Goal: Check status: Check status

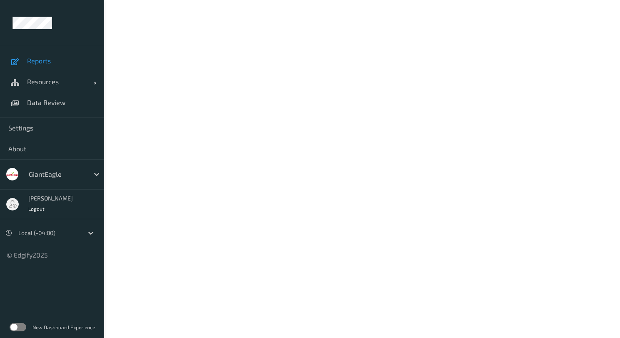
click at [60, 64] on span "Reports" at bounding box center [61, 61] width 69 height 8
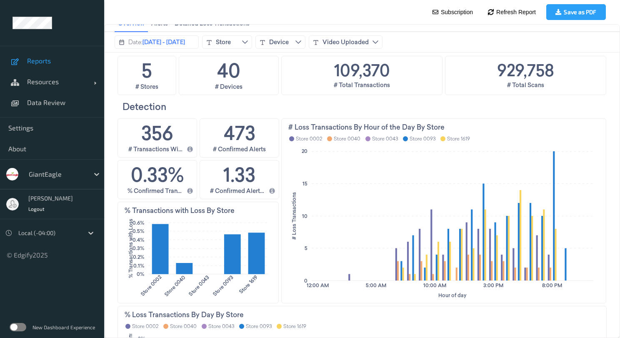
scroll to position [167, 0]
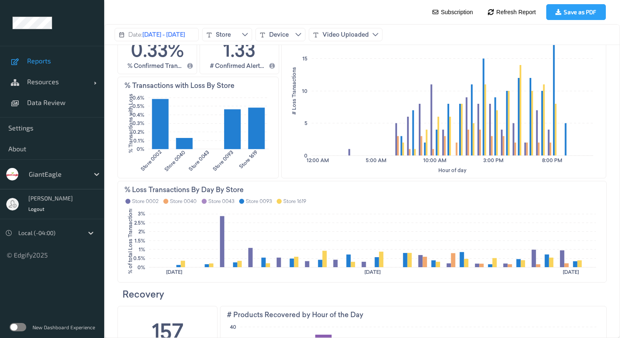
click at [377, 203] on div "Store 0002 Store 0040 Store 0043 Store 0093 Store 1619" at bounding box center [362, 201] width 475 height 9
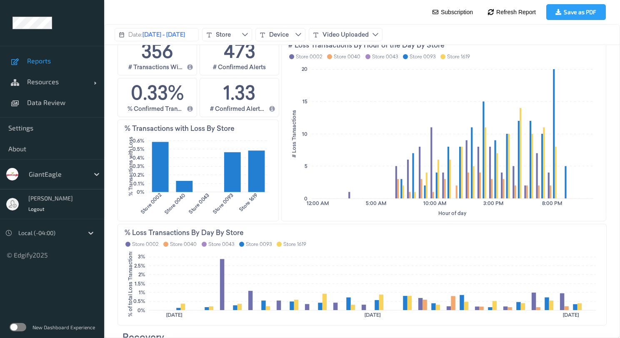
scroll to position [83, 0]
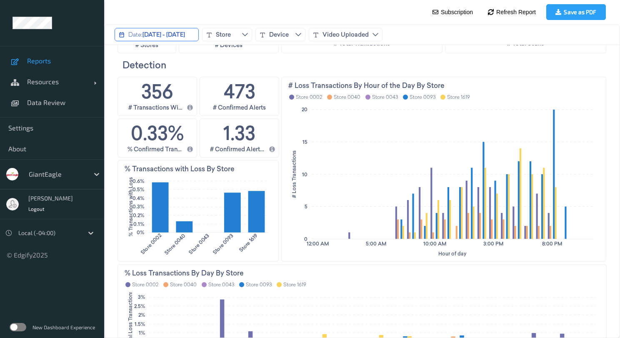
click at [185, 35] on span "[DATE] - [DATE]" at bounding box center [163, 34] width 42 height 8
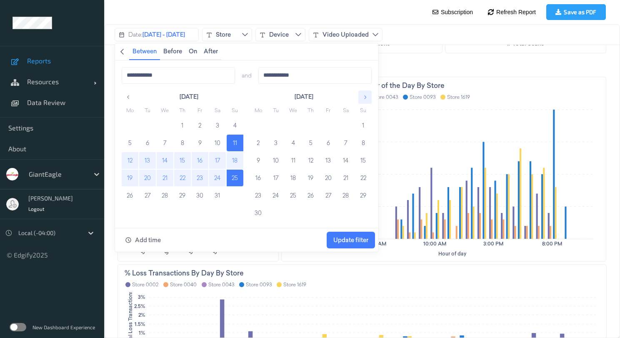
click at [365, 98] on icon "button" at bounding box center [365, 97] width 6 height 6
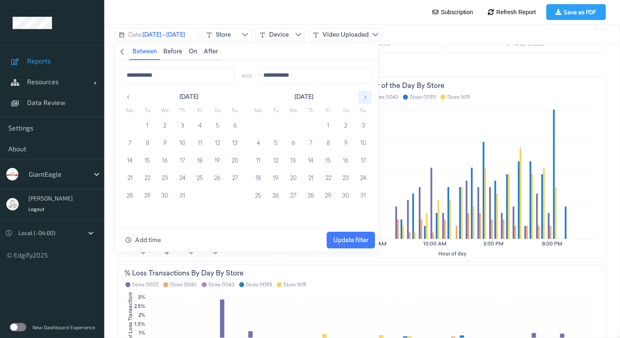
click at [365, 98] on icon "button" at bounding box center [365, 97] width 6 height 6
click at [132, 96] on button "button" at bounding box center [128, 96] width 13 height 13
click at [295, 119] on button "1" at bounding box center [293, 125] width 17 height 17
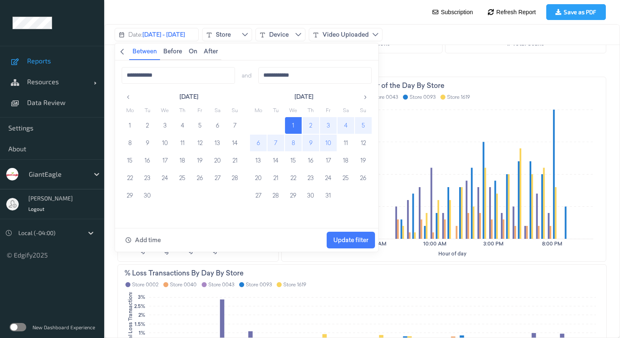
click at [331, 142] on button "10" at bounding box center [328, 143] width 17 height 17
type input "**********"
click at [356, 240] on span "Update filter" at bounding box center [350, 240] width 35 height 7
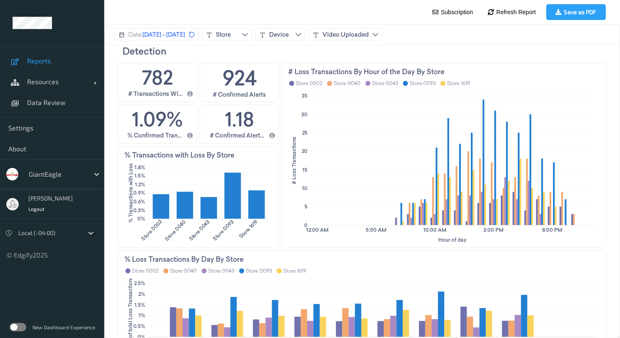
scroll to position [92, 0]
